Goal: Task Accomplishment & Management: Use online tool/utility

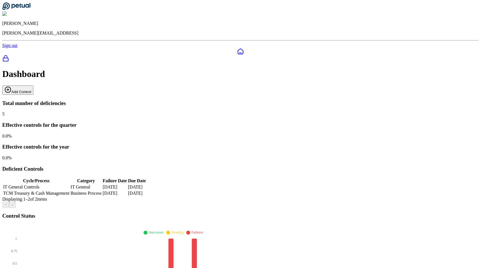
scroll to position [18, 0]
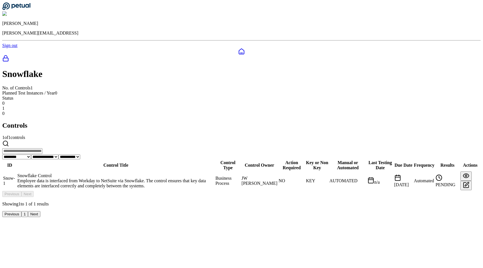
click at [148, 178] on div "Employee data is interfaced from Workday to NetSuite via Snowflake. The control…" at bounding box center [116, 183] width 197 height 10
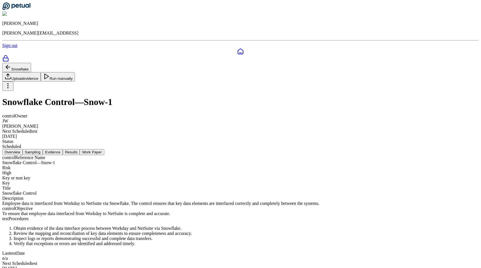
click at [43, 149] on button "Sampling" at bounding box center [33, 152] width 20 height 6
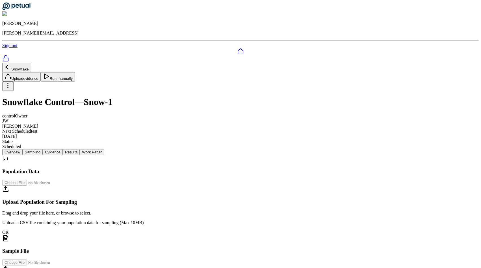
click at [66, 179] on input "file" at bounding box center [34, 182] width 64 height 6
type input "**********"
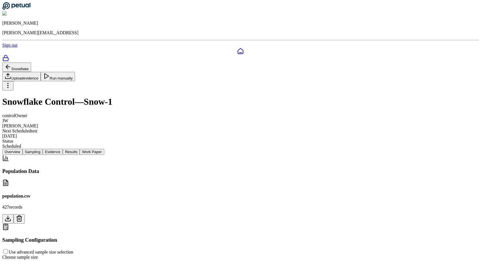
scroll to position [82, 0]
type input "*"
click at [39, 267] on input "range" at bounding box center [21, 272] width 36 height 5
click at [125, 223] on div "Sampling Configuration Use advanced sample size selection Choose sample size Re…" at bounding box center [240, 258] width 476 height 71
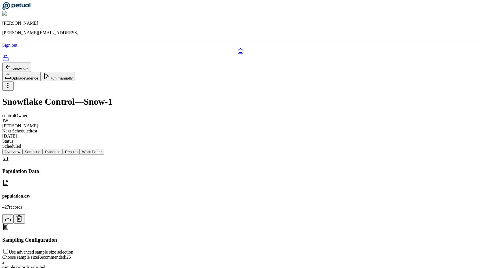
scroll to position [0, 0]
click at [63, 149] on button "Evidence" at bounding box center [53, 152] width 20 height 6
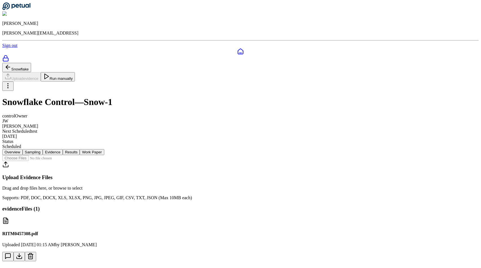
click at [66, 155] on input "file" at bounding box center [34, 158] width 64 height 6
click at [75, 72] on button "Run manually" at bounding box center [58, 76] width 34 height 9
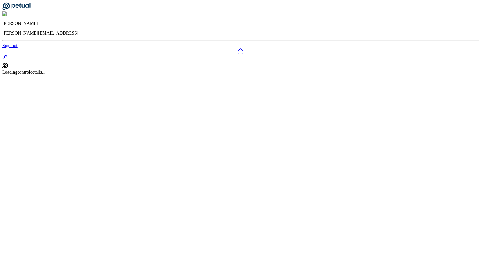
scroll to position [0, 0]
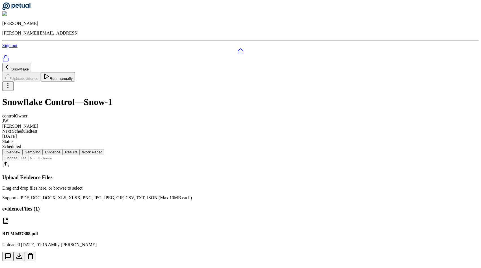
click at [75, 72] on button "Run manually" at bounding box center [58, 76] width 34 height 9
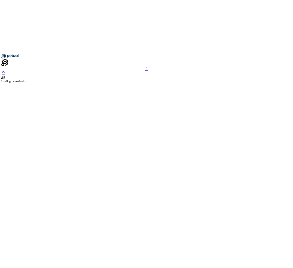
scroll to position [0, 0]
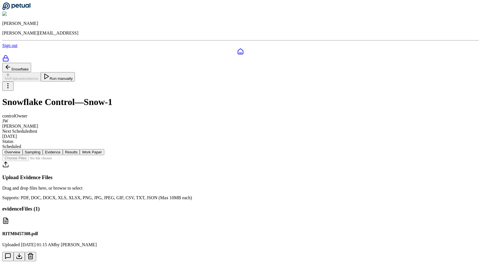
click at [75, 72] on button "Run manually" at bounding box center [58, 76] width 34 height 9
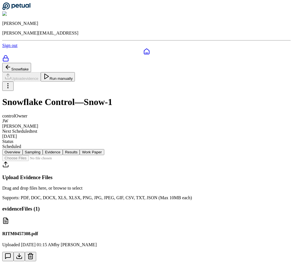
click at [75, 72] on button "Run manually" at bounding box center [58, 76] width 34 height 9
click at [178, 218] on div "RITM0457308.pdf Uploaded Aug 13, 2025, 01:15 AM by Andrew Li" at bounding box center [146, 239] width 288 height 44
click at [75, 72] on button "Run manually" at bounding box center [58, 76] width 34 height 9
click at [248, 75] on div "Snowflake Upload evidence Run manually Snowflake Control — Snow-1 control Owner…" at bounding box center [146, 106] width 288 height 86
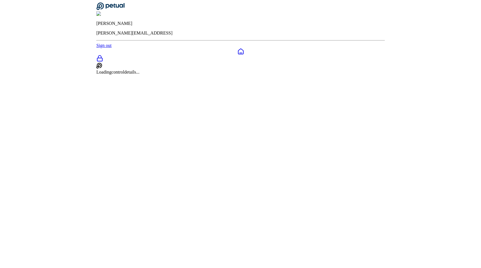
scroll to position [0, 0]
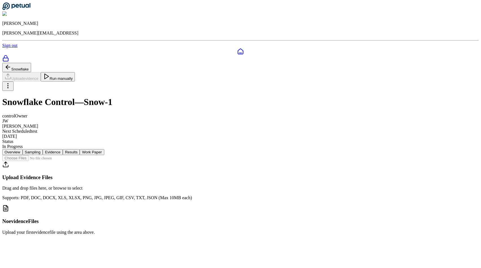
scroll to position [0, 0]
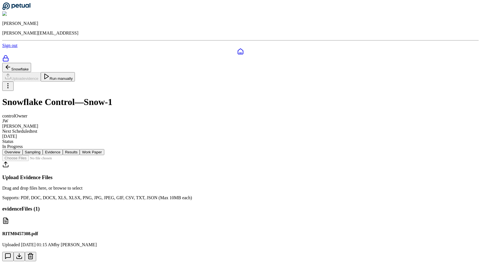
click at [177, 81] on div "Snowflake Upload evidence Run manually Snowflake Control — Snow-1 control Owner…" at bounding box center [240, 106] width 476 height 86
click at [80, 149] on button "Results" at bounding box center [71, 152] width 17 height 6
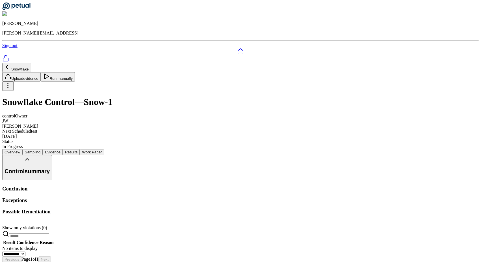
click at [104, 149] on button "Work Paper" at bounding box center [92, 152] width 24 height 6
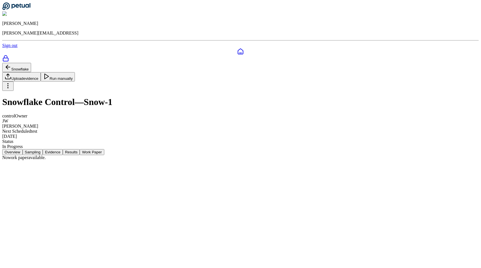
click at [63, 149] on button "Evidence" at bounding box center [53, 152] width 20 height 6
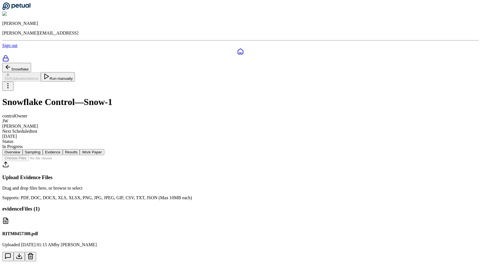
click at [43, 149] on button "Sampling" at bounding box center [33, 152] width 20 height 6
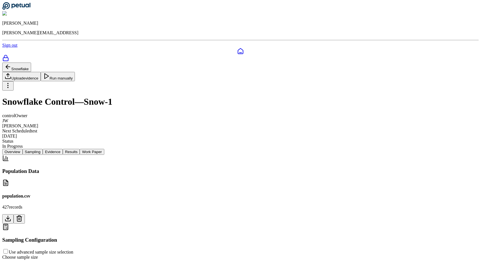
click at [10, 67] on icon at bounding box center [8, 67] width 4 height 0
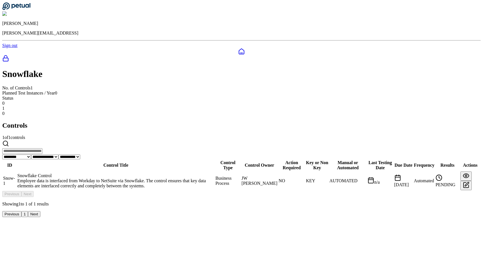
click at [132, 173] on div "Snowflake Control" at bounding box center [116, 175] width 197 height 5
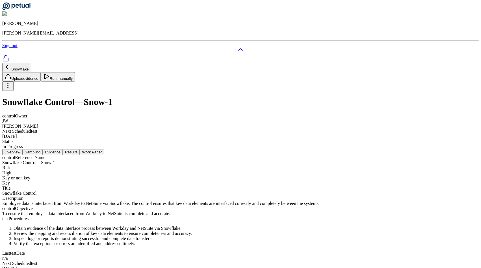
click at [11, 82] on icon at bounding box center [8, 85] width 7 height 7
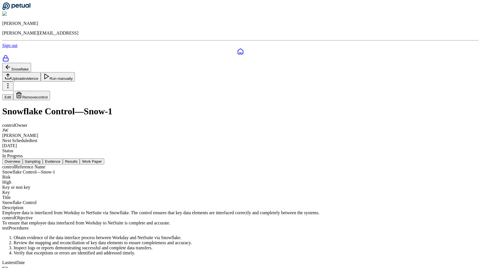
click at [50, 91] on button "Remove control" at bounding box center [31, 95] width 37 height 9
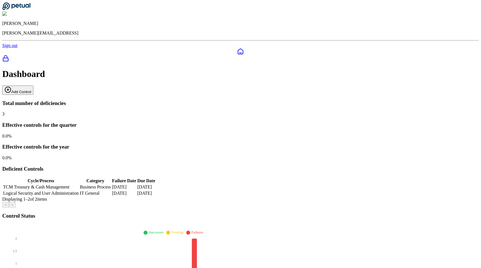
scroll to position [2, 0]
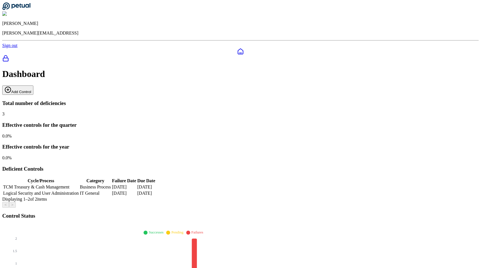
scroll to position [2, 0]
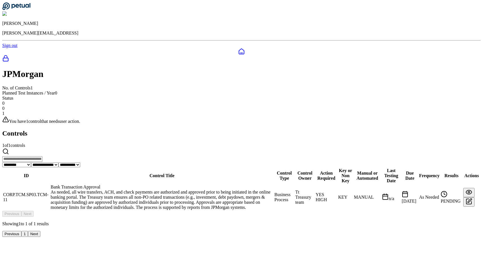
click at [50, 184] on td "CORP.TCM.SP03.TCM-11" at bounding box center [26, 197] width 47 height 26
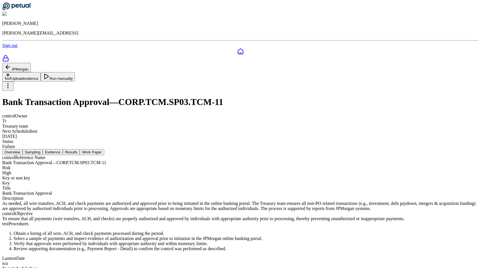
click at [63, 149] on button "Evidence" at bounding box center [53, 152] width 20 height 6
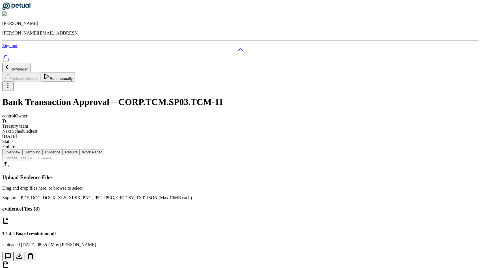
scroll to position [160, 0]
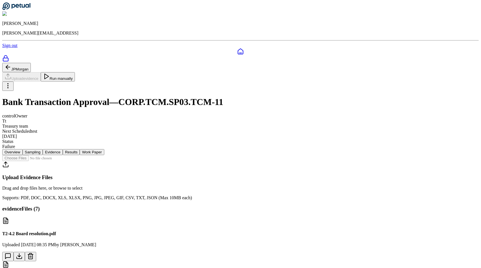
click at [43, 149] on button "Sampling" at bounding box center [33, 152] width 20 height 6
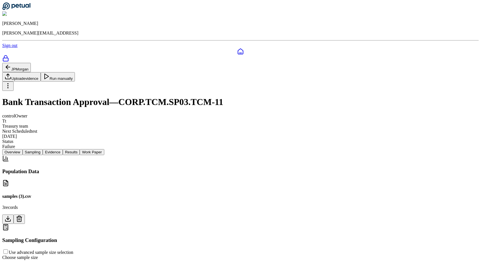
scroll to position [82, 0]
click at [63, 149] on button "Evidence" at bounding box center [53, 152] width 20 height 6
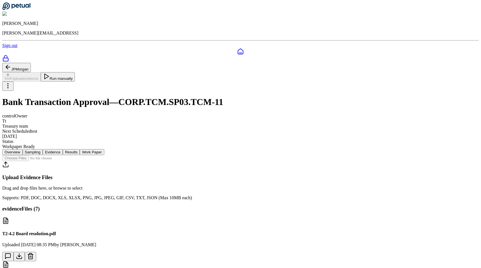
click at [75, 72] on button "Run manually" at bounding box center [58, 76] width 34 height 9
click at [296, 79] on div "JPMorgan Upload evidence Run manually Bank Transaction Approval — CORP.TCM.SP03…" at bounding box center [240, 106] width 476 height 86
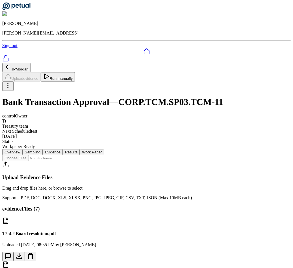
click at [75, 72] on button "Run manually" at bounding box center [58, 76] width 34 height 9
click at [249, 113] on div "control Owner Tt Treasury team Next Scheduled test 9/30/2025 Status In Progress" at bounding box center [146, 131] width 288 height 36
click at [11, 64] on icon at bounding box center [8, 67] width 7 height 7
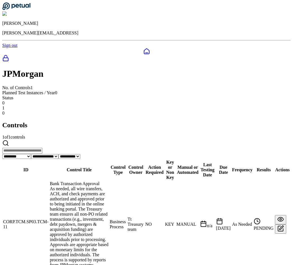
click at [10, 48] on div at bounding box center [146, 51] width 288 height 7
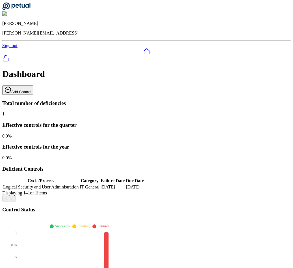
scroll to position [2, 0]
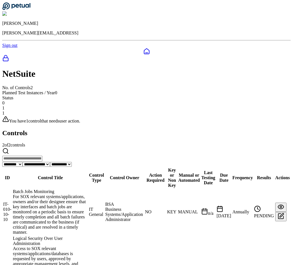
click at [12, 189] on td "IT-010-10-10" at bounding box center [7, 212] width 9 height 46
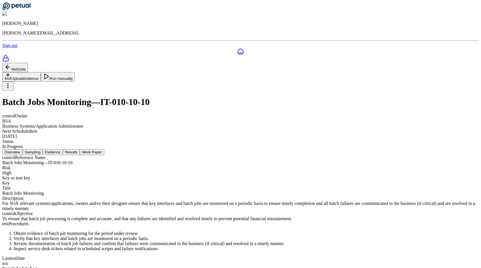
click at [203, 149] on nav "Overview Sampling Evidence Results Work Paper" at bounding box center [240, 152] width 476 height 6
click at [80, 149] on button "Results" at bounding box center [71, 152] width 17 height 6
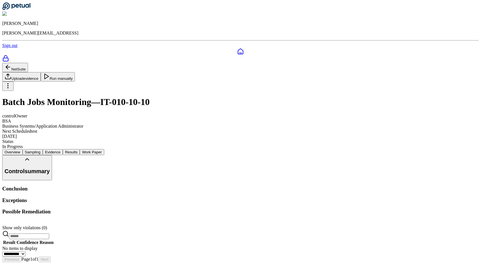
click at [63, 149] on button "Evidence" at bounding box center [53, 152] width 20 height 6
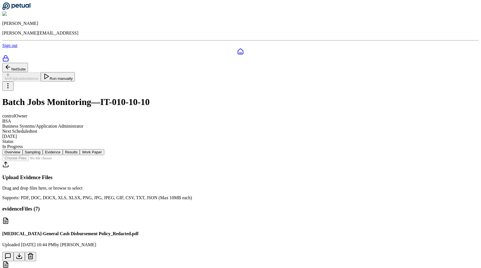
click at [43, 149] on button "Sampling" at bounding box center [33, 152] width 20 height 6
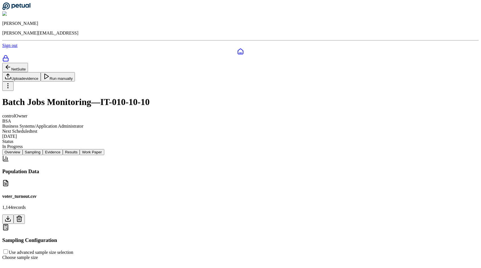
click at [11, 64] on icon at bounding box center [8, 67] width 7 height 7
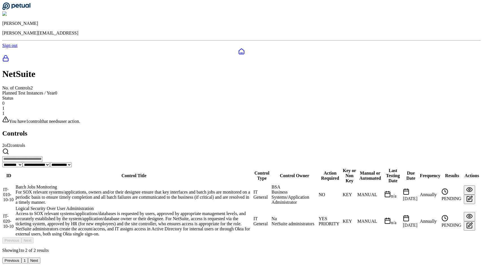
click at [146, 206] on div "Logical Security Over User Administration" at bounding box center [134, 208] width 237 height 5
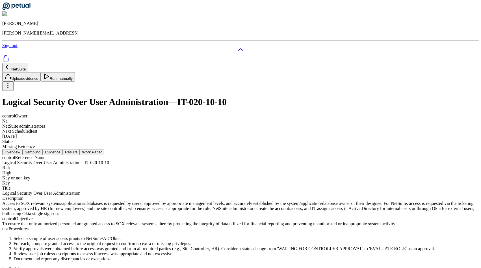
click at [43, 149] on button "Sampling" at bounding box center [33, 152] width 20 height 6
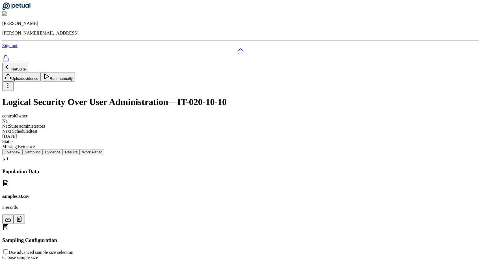
click at [63, 149] on button "Evidence" at bounding box center [53, 152] width 20 height 6
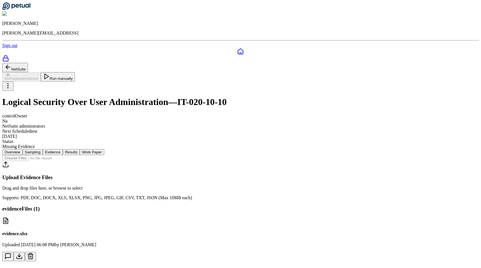
click at [80, 149] on button "Results" at bounding box center [71, 152] width 17 height 6
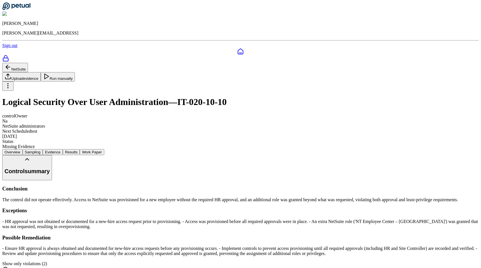
click at [171, 149] on nav "Overview Sampling Evidence Results Work Paper" at bounding box center [240, 152] width 476 height 6
click at [63, 149] on button "Evidence" at bounding box center [53, 152] width 20 height 6
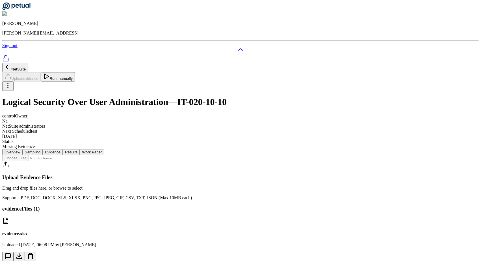
click at [28, 63] on button "NetSuite" at bounding box center [15, 67] width 26 height 9
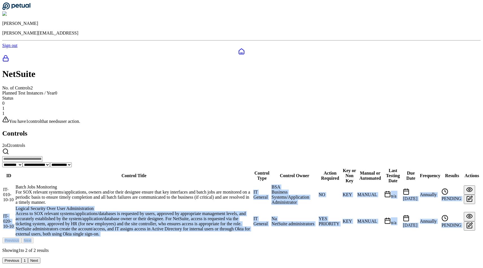
drag, startPoint x: 157, startPoint y: 153, endPoint x: 174, endPoint y: 190, distance: 41.3
click at [174, 190] on div "**********" at bounding box center [241, 196] width 479 height 134
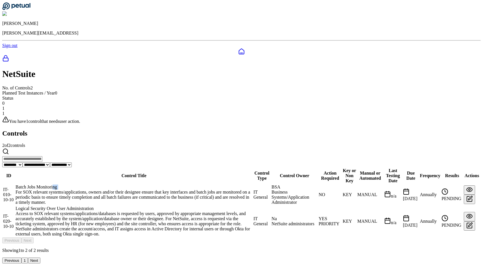
click at [163, 184] on td "Batch Jobs Monitoring For SOX relevant systems/applications, owners and/or thei…" at bounding box center [133, 194] width 237 height 21
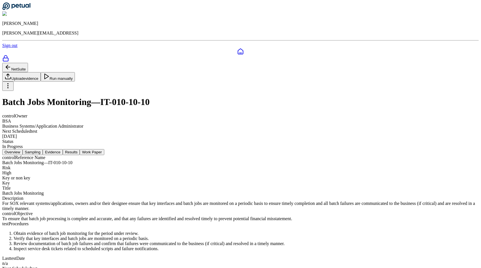
click at [162, 175] on div "Key or non key Key" at bounding box center [240, 180] width 476 height 10
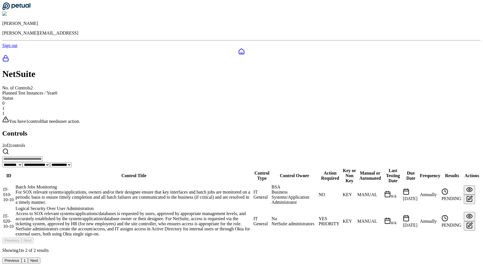
click at [163, 206] on div "Logical Security Over User Administration" at bounding box center [134, 208] width 237 height 5
click at [145, 184] on div "Batch Jobs Monitoring" at bounding box center [134, 186] width 237 height 5
click at [142, 206] on div "Logical Security Over User Administration" at bounding box center [134, 208] width 237 height 5
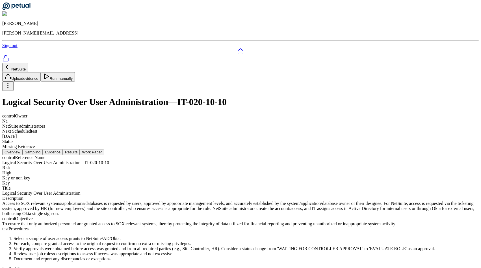
click at [130, 155] on div "control Reference Name Logical Security Over User Administration — IT-020-10-10…" at bounding box center [240, 230] width 476 height 151
click at [401, 63] on div "NetSuite Upload evidence Run manually" at bounding box center [240, 77] width 476 height 28
click at [302, 113] on div "control Owner Na NetSuite administrators Next Scheduled test 9/30/2025 Status M…" at bounding box center [240, 131] width 476 height 36
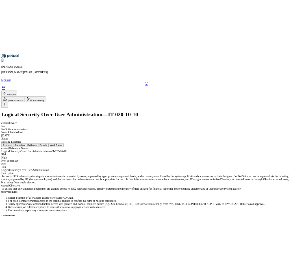
scroll to position [6, 0]
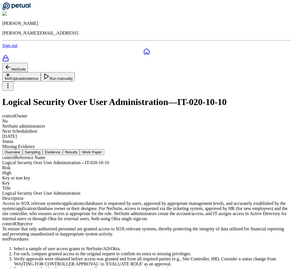
click at [75, 72] on button "Run manually" at bounding box center [58, 76] width 34 height 9
click at [43, 149] on button "Sampling" at bounding box center [33, 152] width 20 height 6
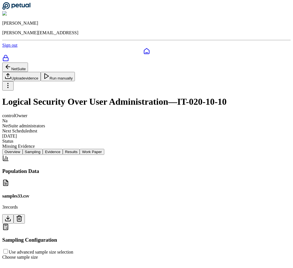
click at [75, 72] on button "Run manually" at bounding box center [58, 76] width 34 height 9
click at [247, 113] on div "control Owner Na NetSuite administrators Next Scheduled test 9/30/2025 Status M…" at bounding box center [146, 131] width 288 height 36
click at [75, 72] on button "Run manually" at bounding box center [58, 76] width 34 height 9
click at [11, 63] on icon at bounding box center [8, 66] width 7 height 7
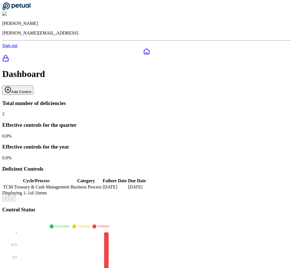
scroll to position [2, 0]
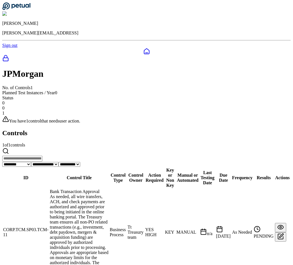
click at [97, 189] on td "Bank Transaction Approval As needed, all wire transfers, ACH, and check payment…" at bounding box center [78, 232] width 59 height 87
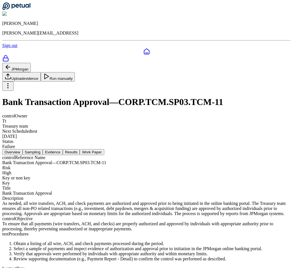
click at [75, 72] on button "Run manually" at bounding box center [58, 76] width 34 height 9
click at [182, 172] on div "control Reference Name Bank Transaction Approval — CORP.TCM.SP03.TCM-11 Risk Hi…" at bounding box center [146, 208] width 288 height 106
click at [221, 155] on div "control Reference Name Bank Transaction Approval — CORP.TCM.SP03.TCM-11 Risk Hi…" at bounding box center [146, 208] width 288 height 106
click at [11, 64] on icon at bounding box center [8, 67] width 7 height 7
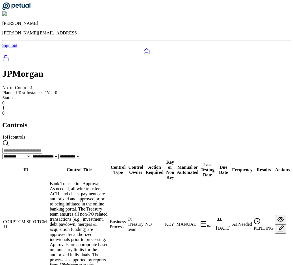
click at [14, 48] on div at bounding box center [146, 51] width 288 height 7
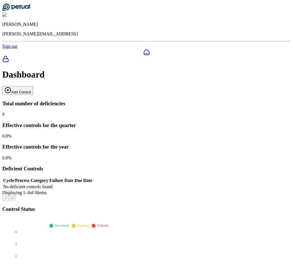
scroll to position [2, 0]
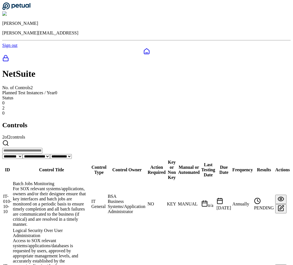
click at [90, 186] on div "For SOX relevant systems/applications, owners and/or their designee ensure that…" at bounding box center [51, 206] width 77 height 41
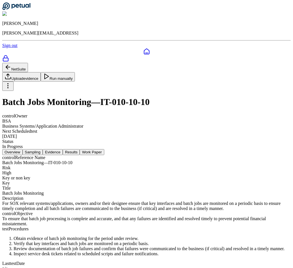
click at [256, 97] on h1 "Batch Jobs Monitoring — IT-010-10-10" at bounding box center [146, 102] width 288 height 10
click at [11, 64] on icon at bounding box center [8, 67] width 7 height 7
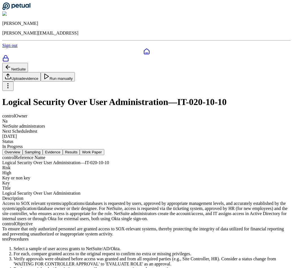
click at [27, 63] on div "NetSuite Upload evidence Run manually" at bounding box center [146, 77] width 288 height 28
click at [11, 64] on icon at bounding box center [8, 67] width 7 height 7
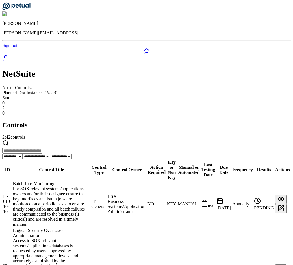
click at [143, 48] on icon at bounding box center [146, 51] width 7 height 7
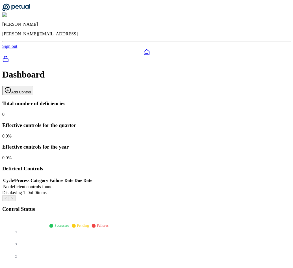
scroll to position [2, 0]
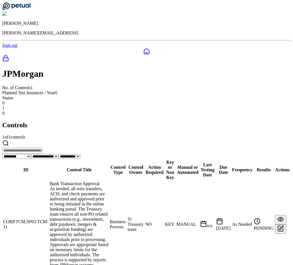
click at [107, 186] on div "As needed, all wire transfers, ACH, and check payments are authorized and appro…" at bounding box center [79, 226] width 59 height 81
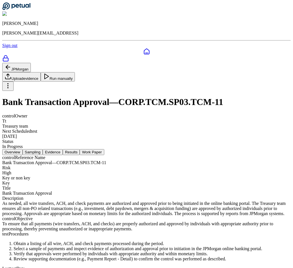
click at [11, 64] on icon at bounding box center [8, 67] width 7 height 7
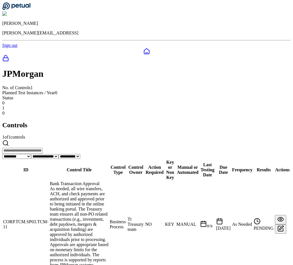
click at [143, 48] on icon at bounding box center [146, 51] width 7 height 7
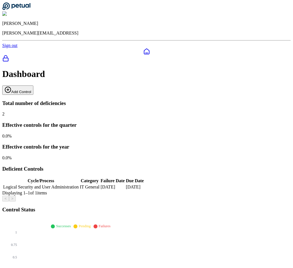
scroll to position [2, 0]
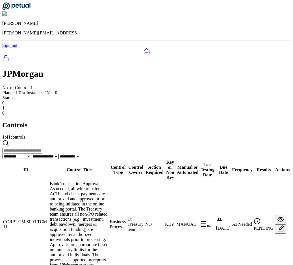
click at [49, 181] on td "CORP.TCM.SP03.TCM-11" at bounding box center [26, 224] width 46 height 87
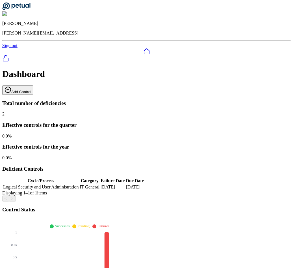
scroll to position [2, 0]
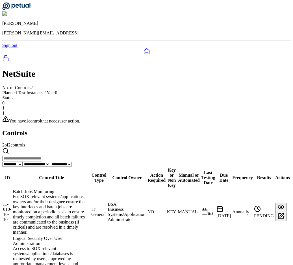
click at [76, 189] on td "Batch Jobs Monitoring For SOX relevant systems/applications, owners and/or thei…" at bounding box center [52, 212] width 78 height 46
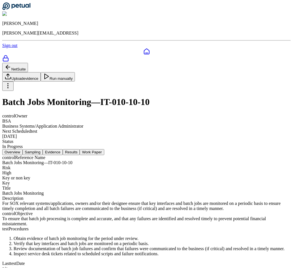
click at [85, 149] on nav "Overview Sampling Evidence Results Work Paper" at bounding box center [146, 152] width 288 height 6
click at [43, 149] on button "Sampling" at bounding box center [33, 152] width 20 height 6
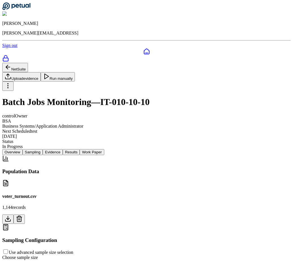
scroll to position [102, 0]
drag, startPoint x: 45, startPoint y: 192, endPoint x: 45, endPoint y: 188, distance: 4.0
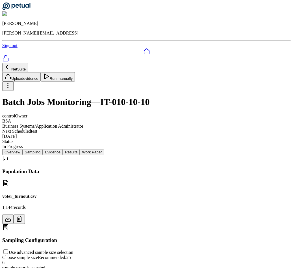
type input "*"
click at [63, 149] on button "Evidence" at bounding box center [53, 152] width 20 height 6
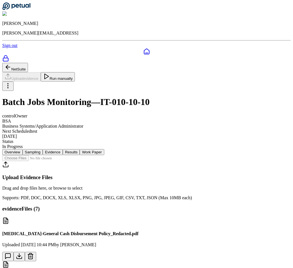
click at [75, 72] on button "Run manually" at bounding box center [58, 76] width 34 height 9
click at [27, 63] on div "NetSuite Upload evidence Run manually" at bounding box center [146, 77] width 288 height 28
click at [11, 64] on icon at bounding box center [8, 67] width 7 height 7
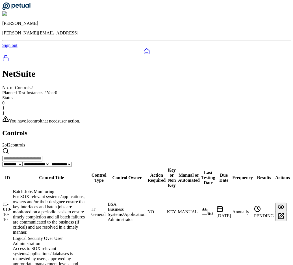
click at [47, 69] on h1 "NetSuite" at bounding box center [146, 74] width 288 height 10
click at [12, 48] on div at bounding box center [146, 51] width 288 height 7
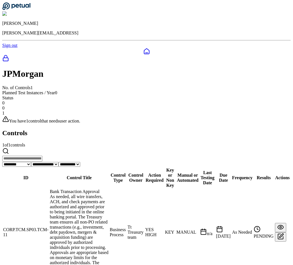
click at [109, 189] on td "Bank Transaction Approval As needed, all wire transfers, ACH, and check payment…" at bounding box center [78, 232] width 59 height 87
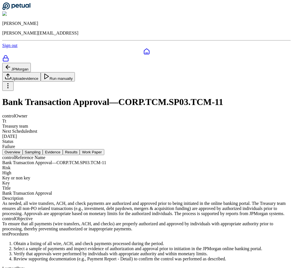
click at [43, 149] on button "Sampling" at bounding box center [33, 152] width 20 height 6
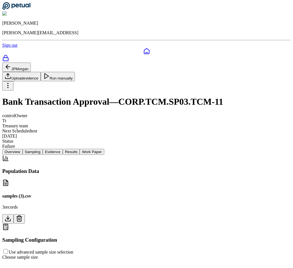
scroll to position [58, 0]
type input "*"
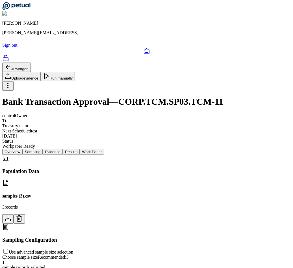
click at [63, 149] on button "Evidence" at bounding box center [53, 152] width 20 height 6
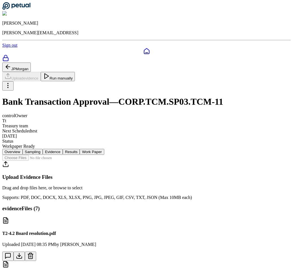
click at [246, 62] on div "JPMorgan Upload evidence Run manually" at bounding box center [146, 76] width 288 height 28
click at [75, 72] on button "Run manually" at bounding box center [58, 76] width 34 height 9
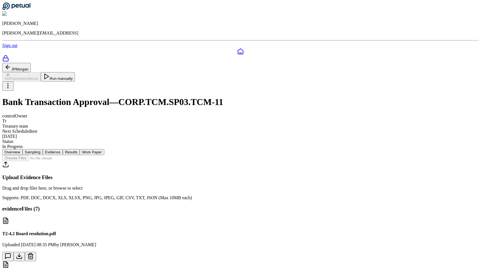
click at [49, 63] on div "JPMorgan Upload evidence Run manually Bank Transaction Approval — CORP.TCM.SP03…" at bounding box center [240, 106] width 476 height 86
click at [256, 113] on div "control Owner Tt Treasury team Next Scheduled test [DATE] Status In Progress" at bounding box center [240, 131] width 476 height 36
